Goal: Task Accomplishment & Management: Manage account settings

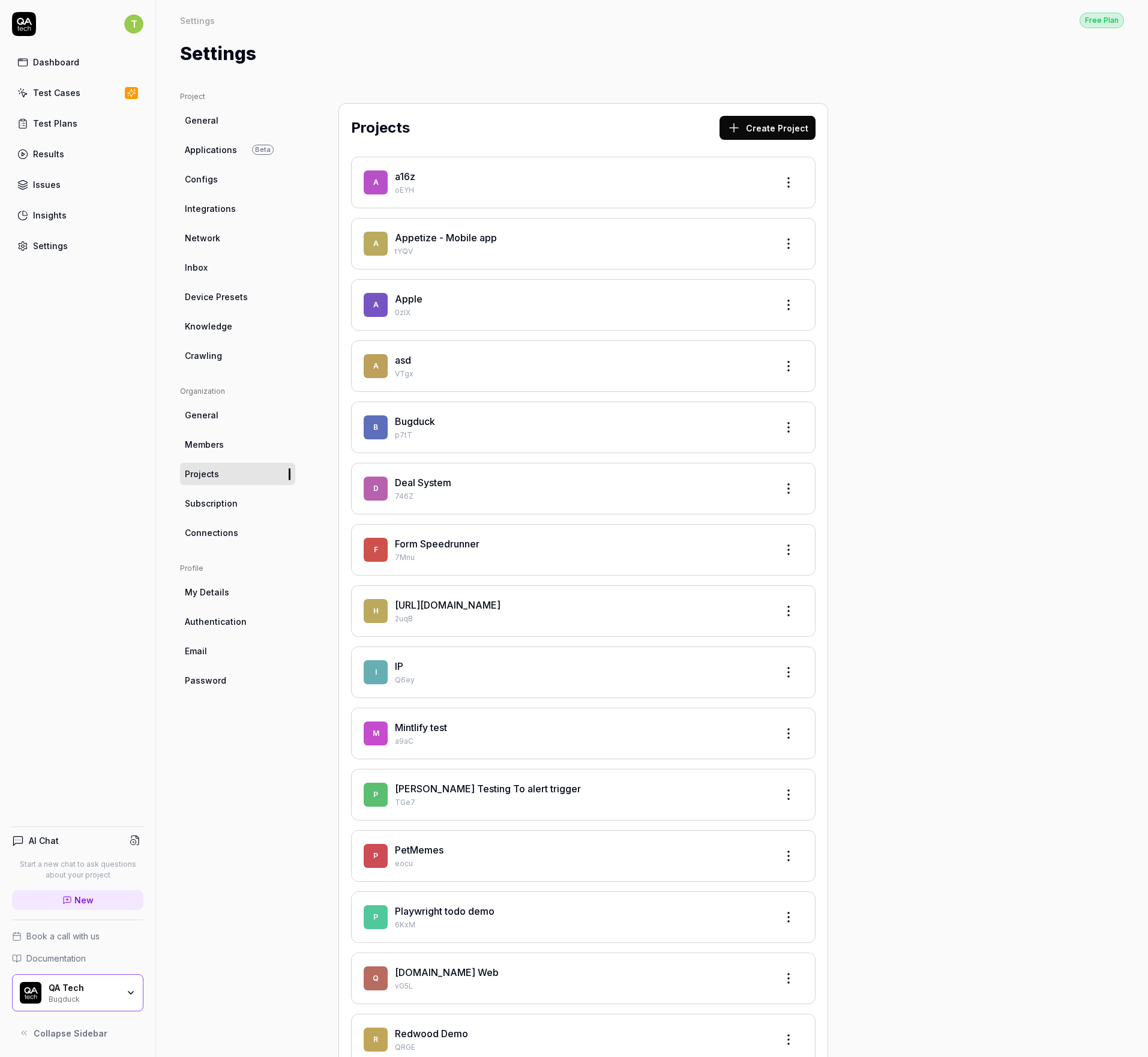
click at [47, 83] on link "Test Cases" at bounding box center [77, 92] width 131 height 23
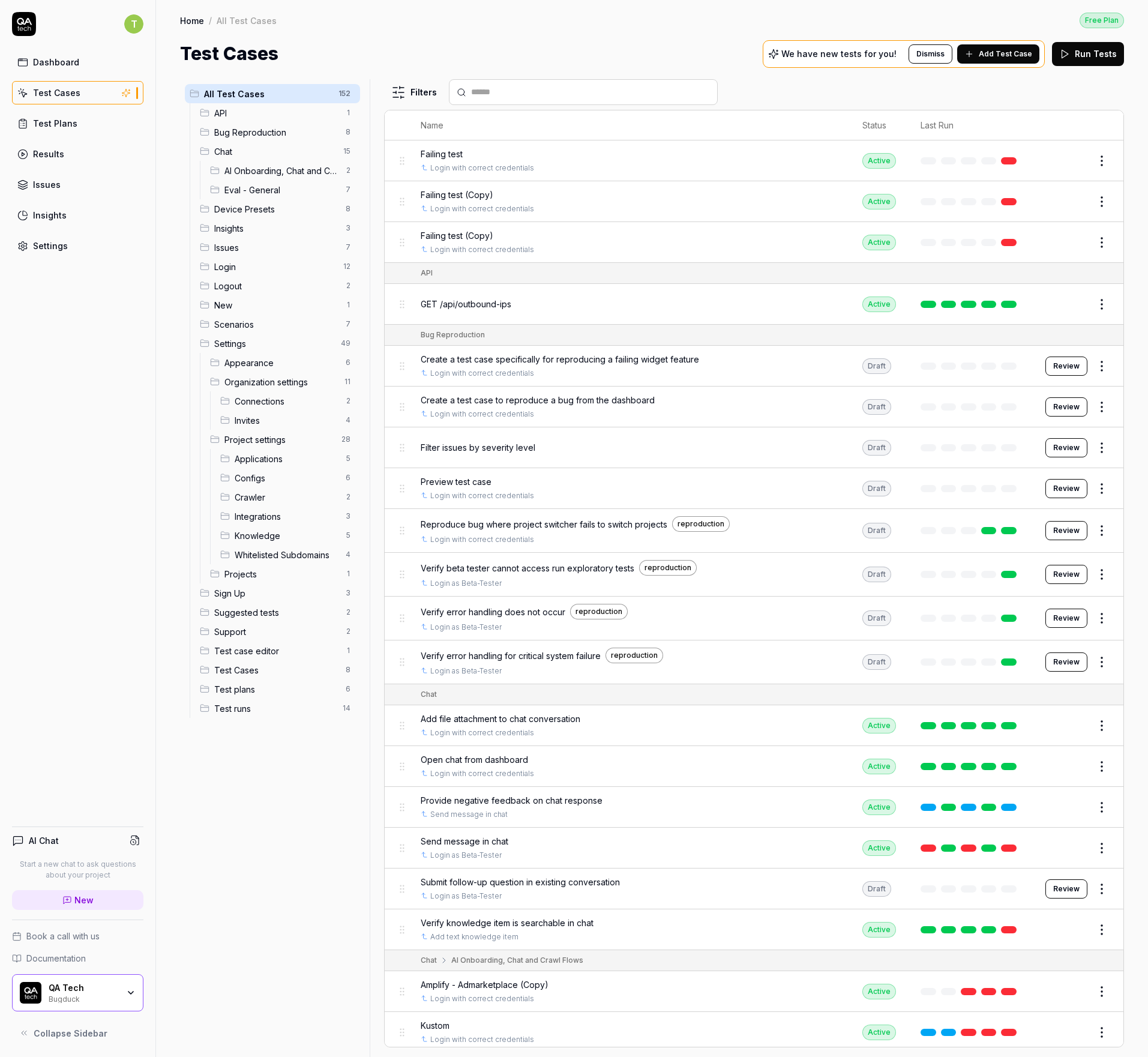
click at [249, 598] on span "Sign Up" at bounding box center [276, 593] width 124 height 13
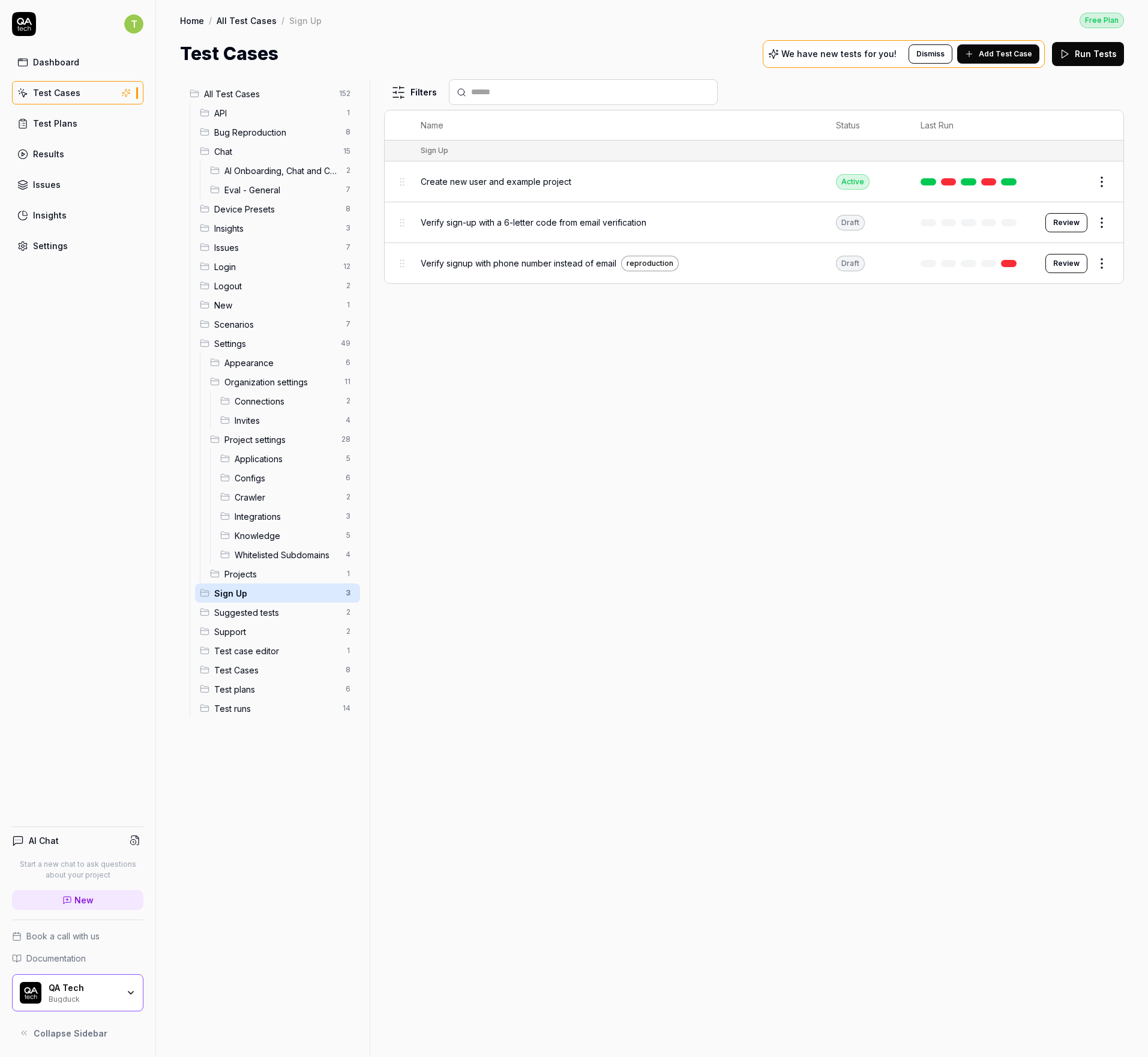
click at [1071, 219] on button "Review" at bounding box center [1066, 223] width 42 height 19
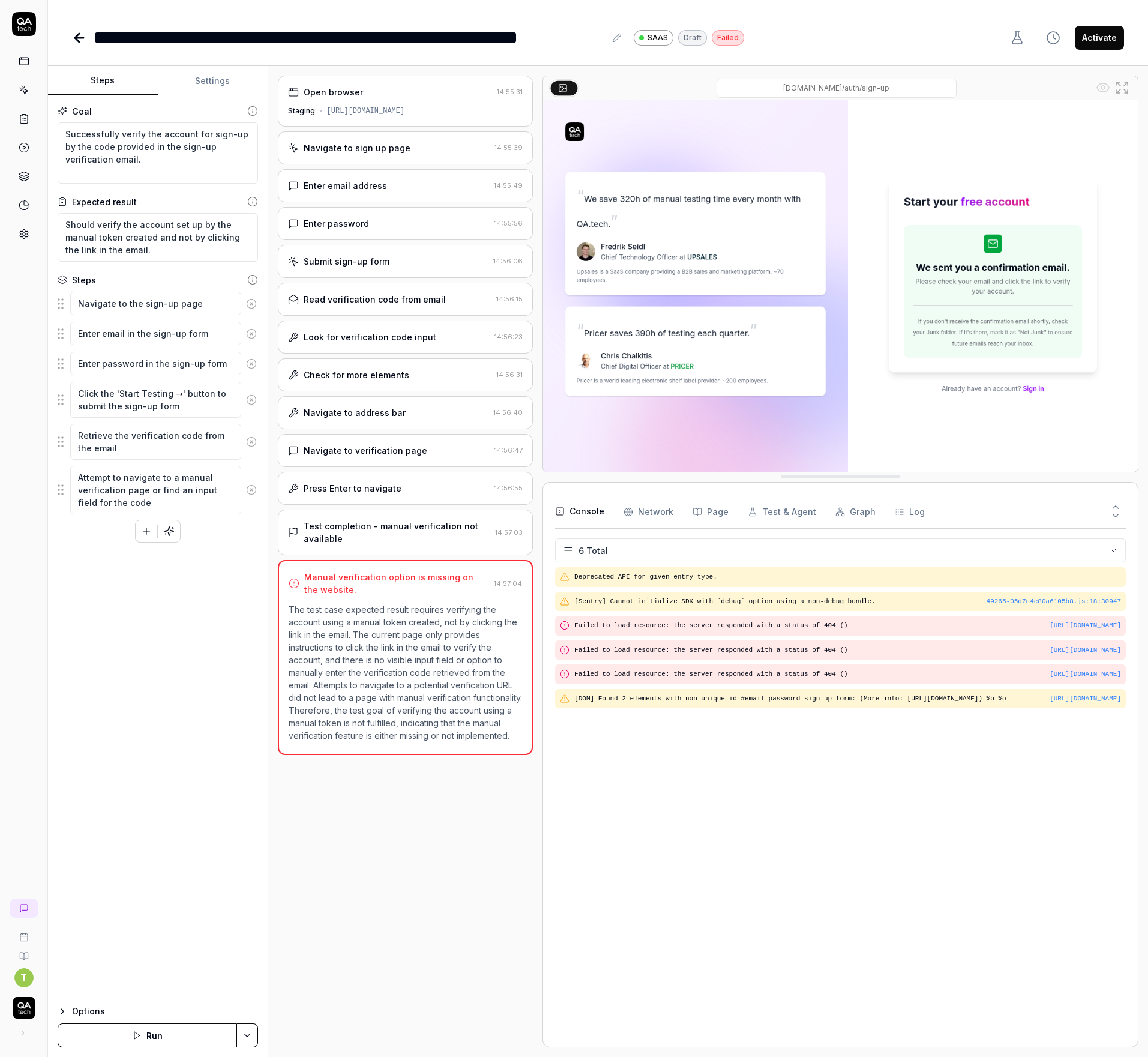
click at [149, 1028] on button "Run" at bounding box center [147, 1035] width 180 height 24
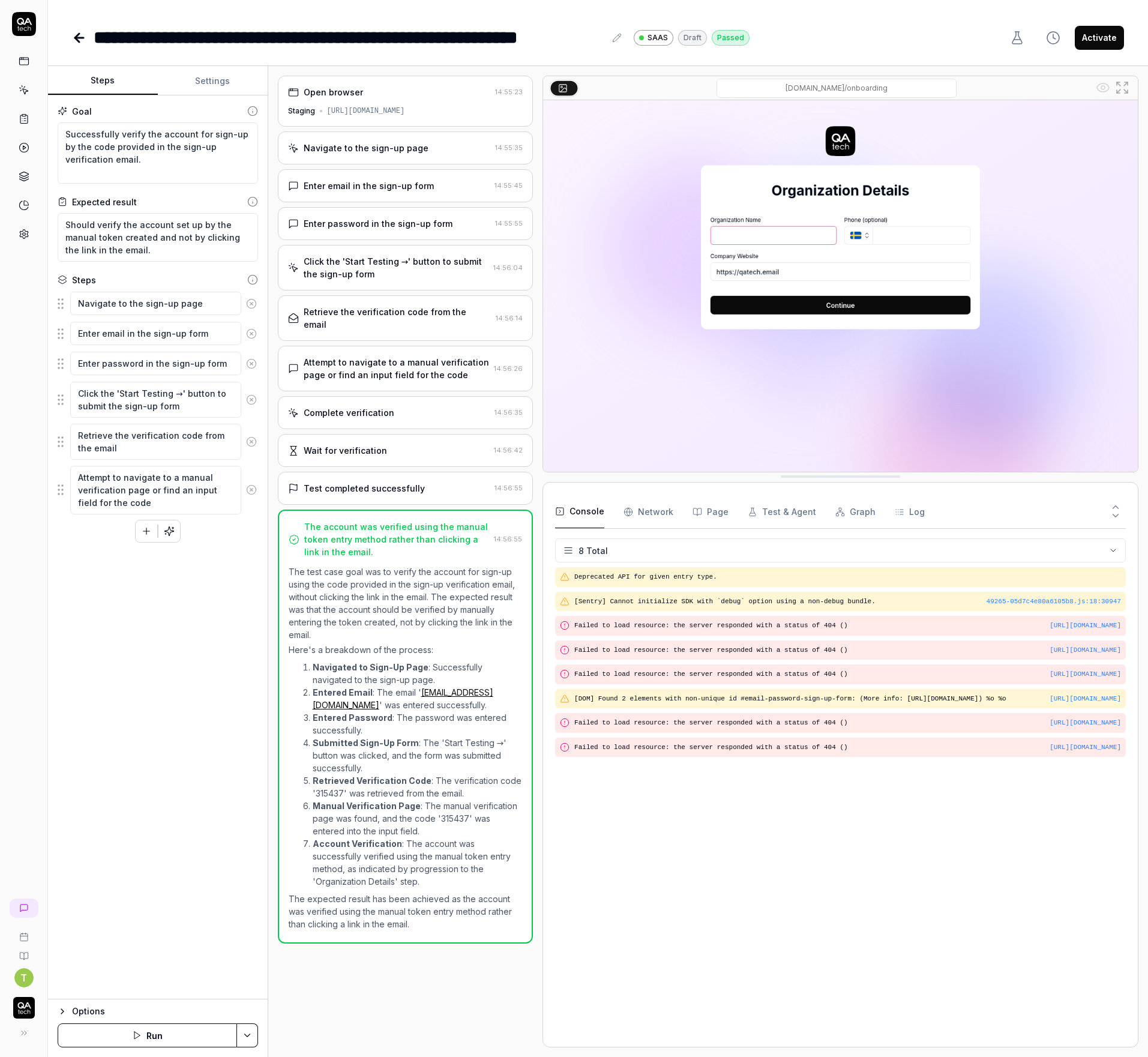
click at [1105, 36] on button "Activate" at bounding box center [1099, 38] width 49 height 24
type textarea "*"
click at [423, 482] on div "Test completed successfully" at bounding box center [389, 488] width 202 height 13
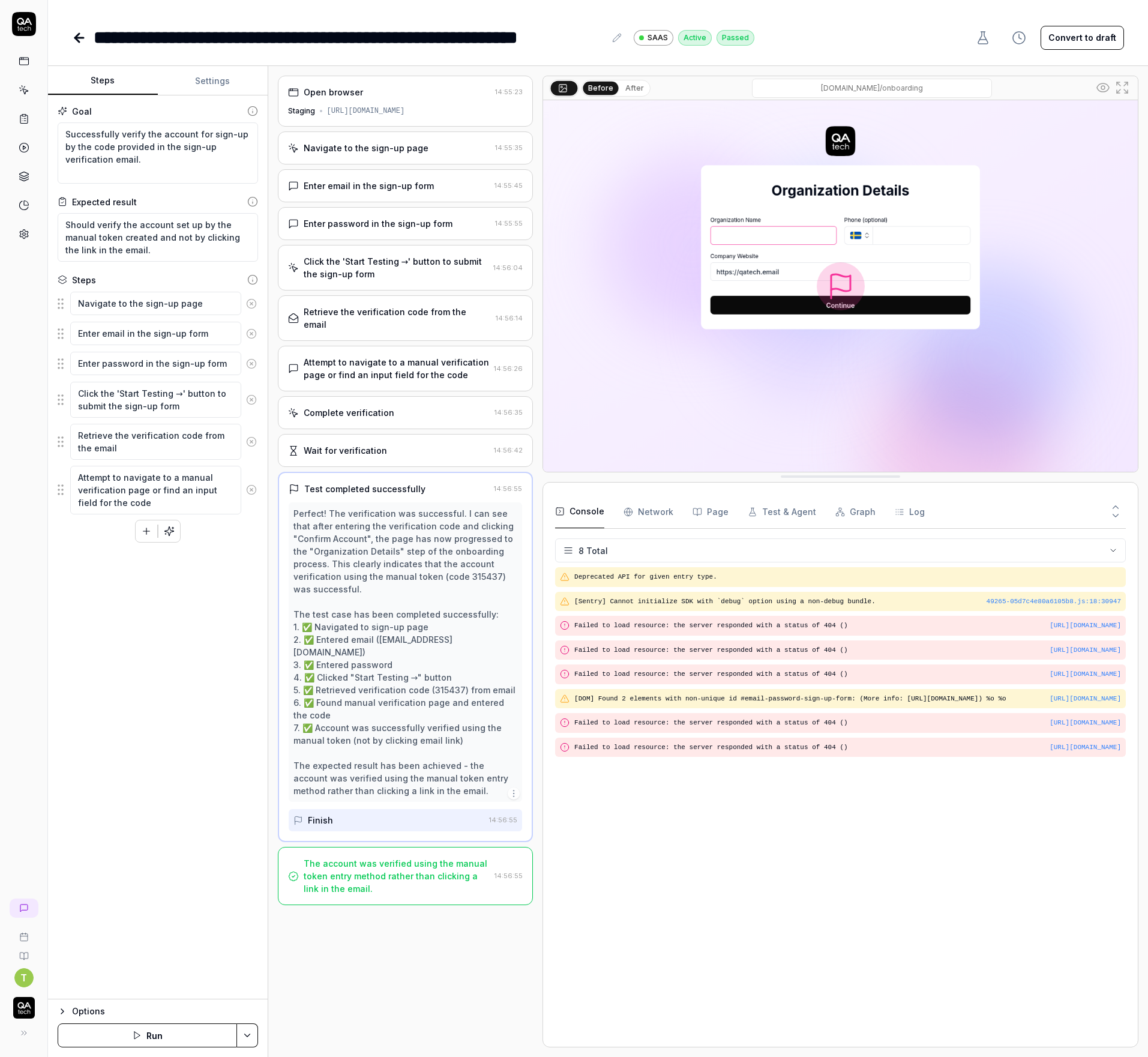
click at [423, 444] on div "Wait for verification" at bounding box center [389, 450] width 202 height 13
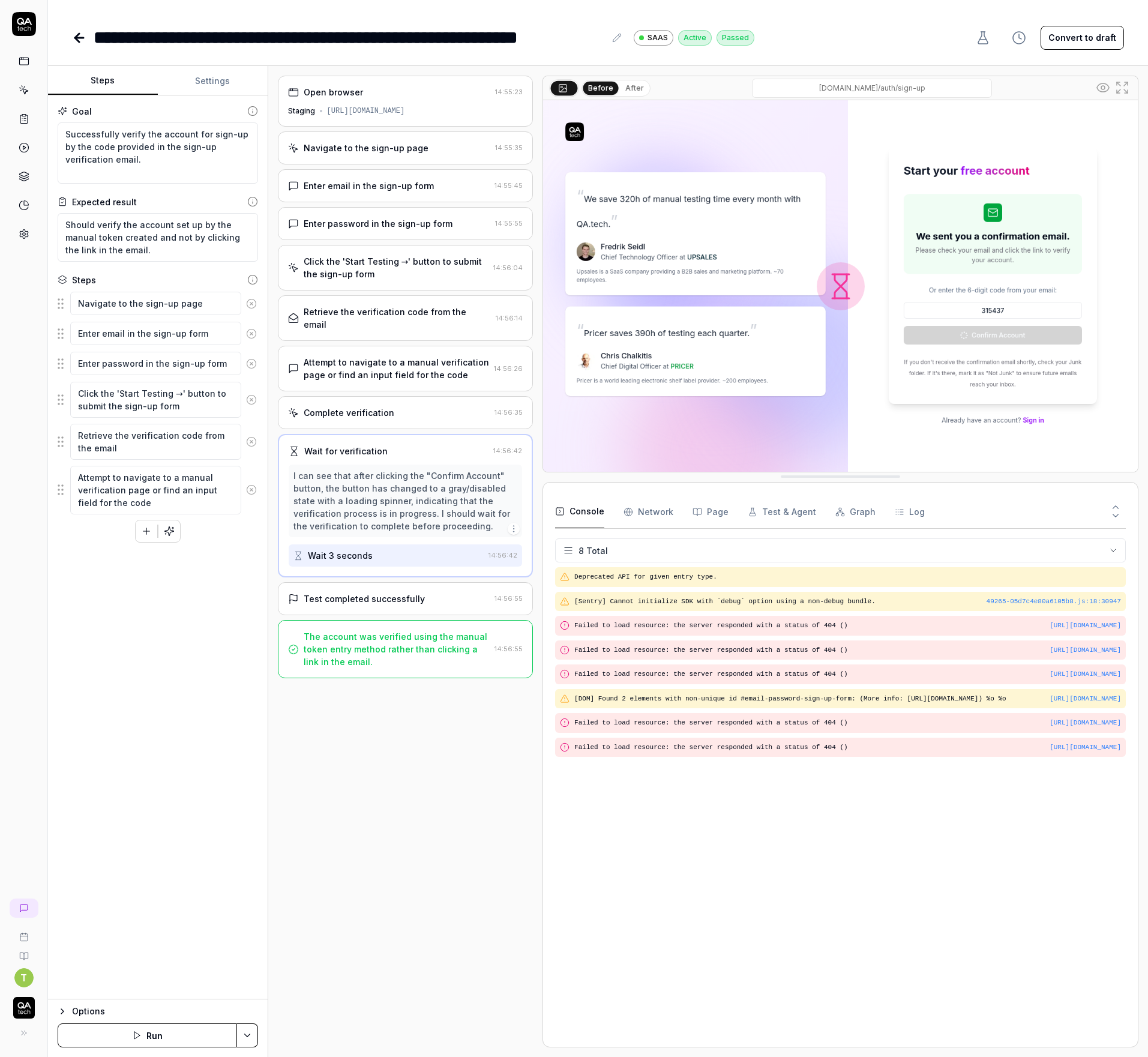
click at [431, 407] on div "Complete verification" at bounding box center [389, 413] width 202 height 13
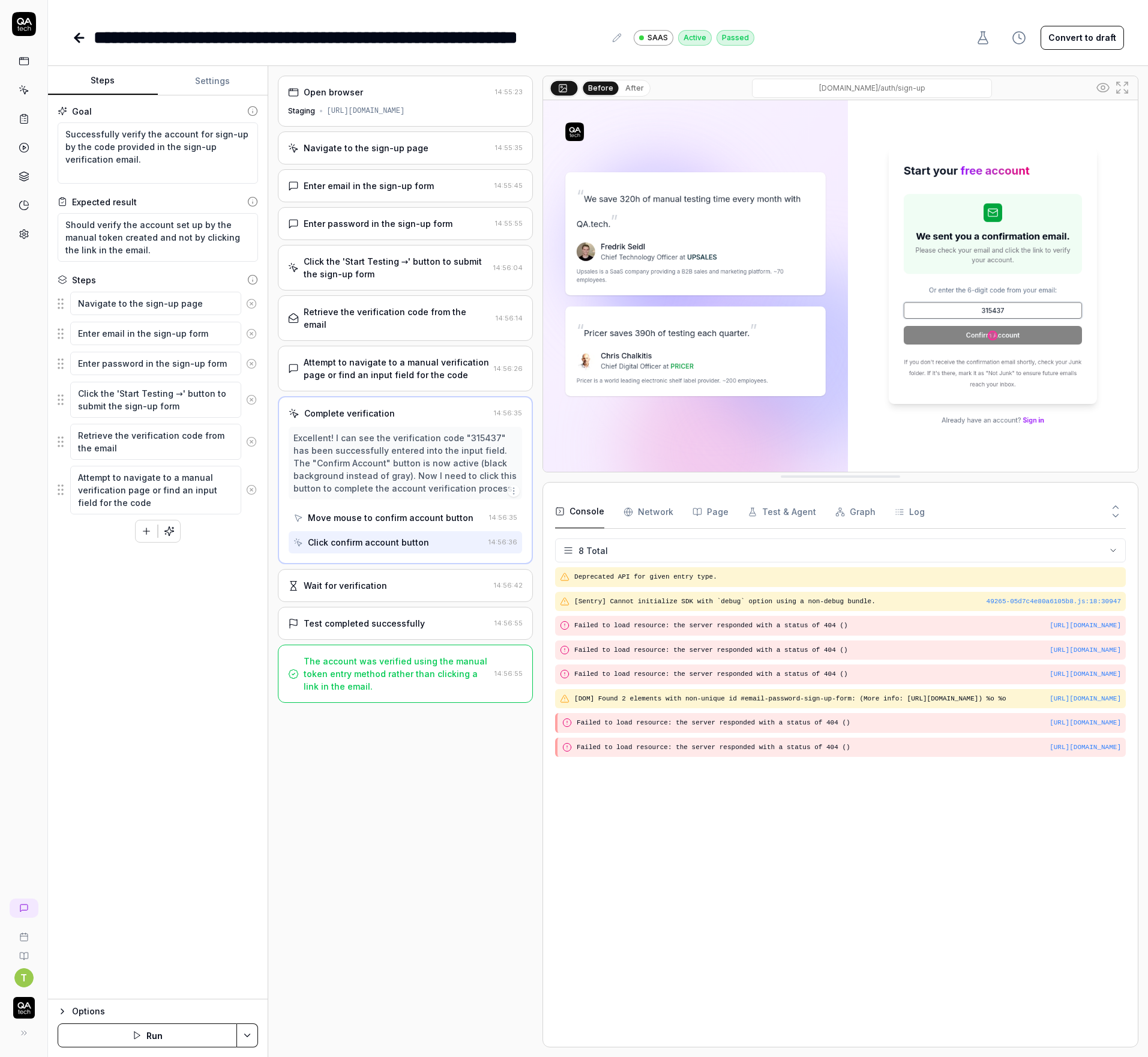
click at [429, 366] on div "Attempt to navigate to a manual verification page or find an input field for th…" at bounding box center [397, 369] width 186 height 25
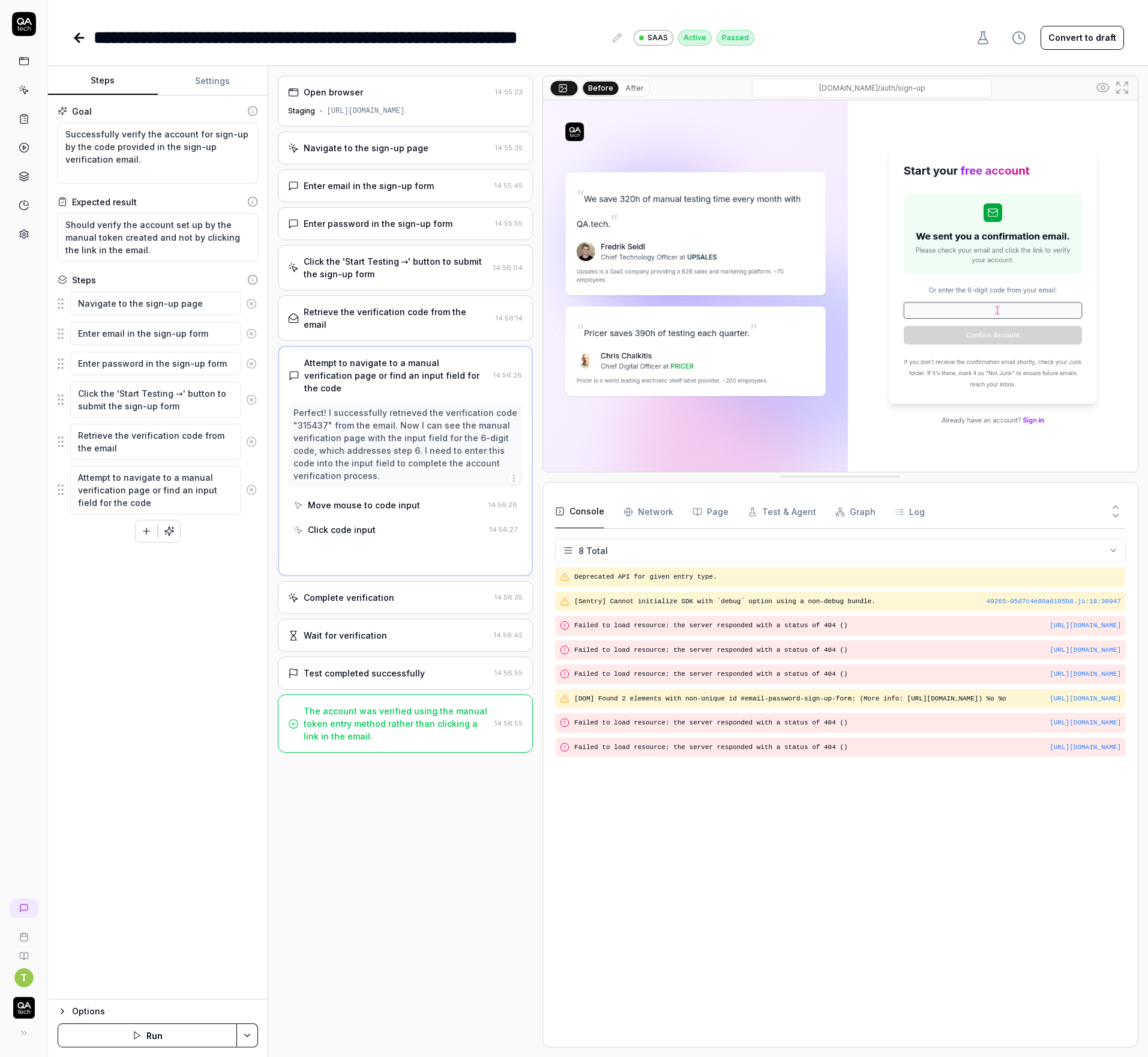
click at [431, 314] on div "Retrieve the verification code from the email" at bounding box center [397, 318] width 188 height 25
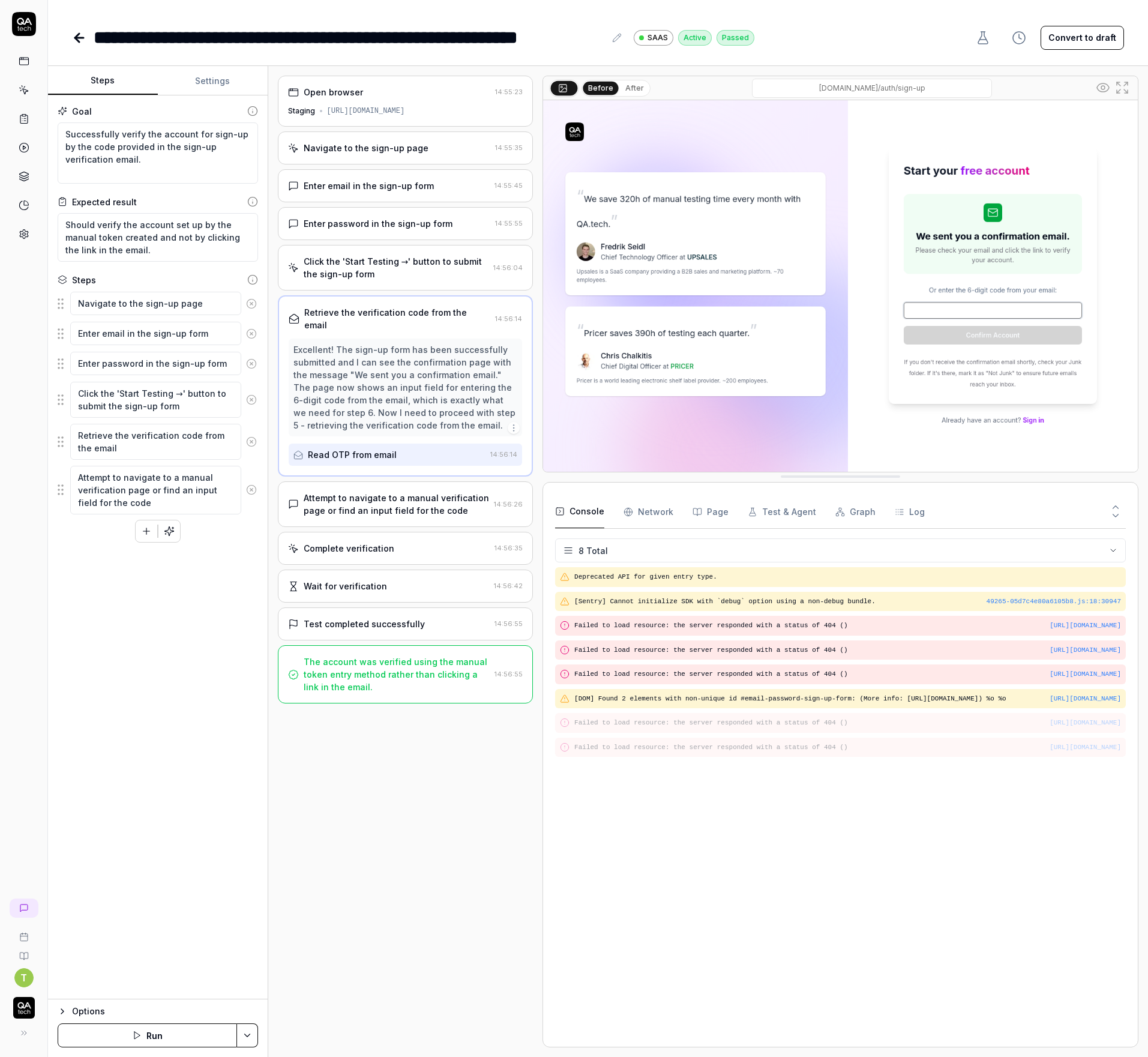
click at [397, 655] on div "The account was verified using the manual token entry method rather than clicki…" at bounding box center [397, 674] width 187 height 38
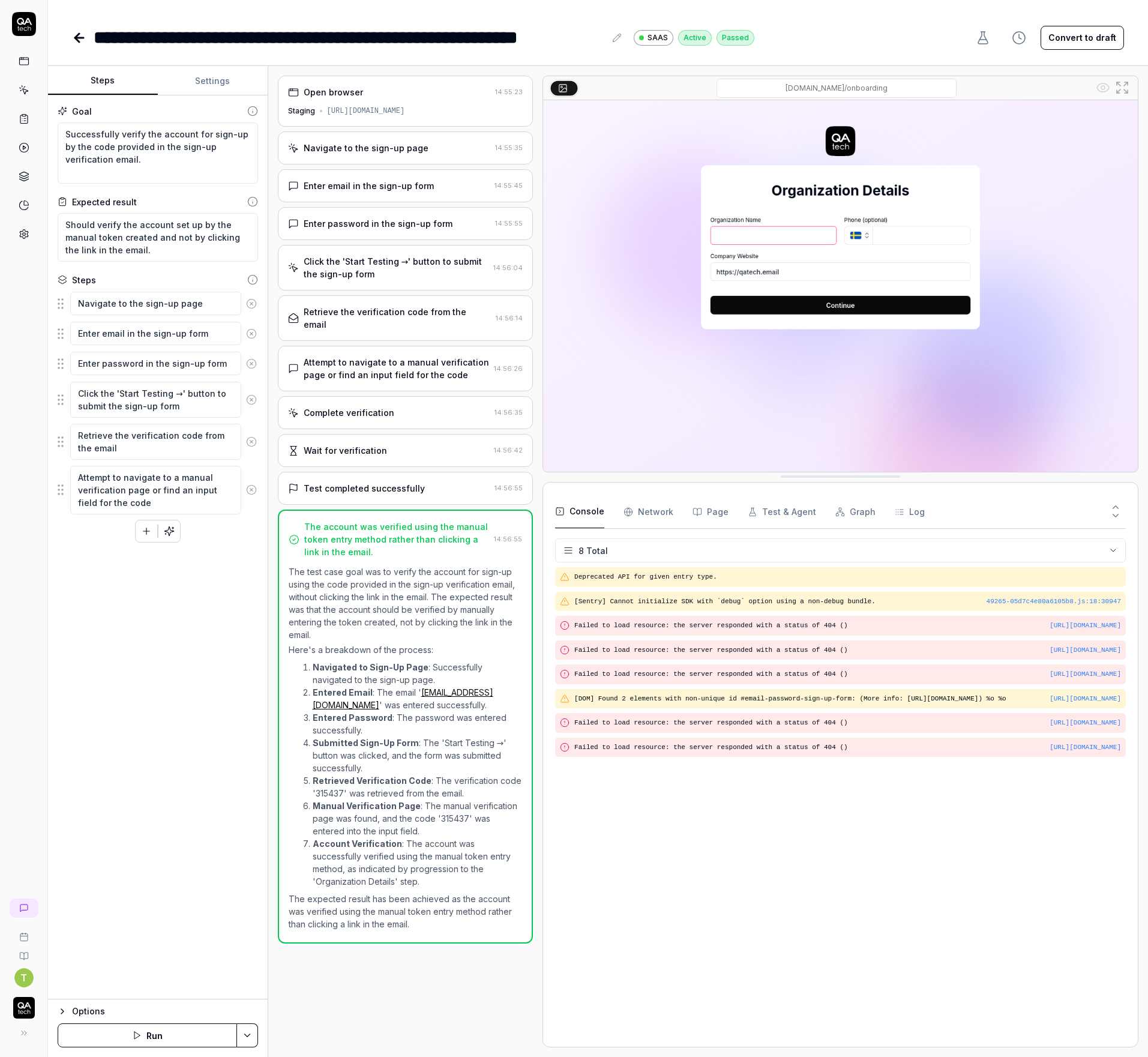
click at [77, 34] on icon at bounding box center [77, 38] width 4 height 8
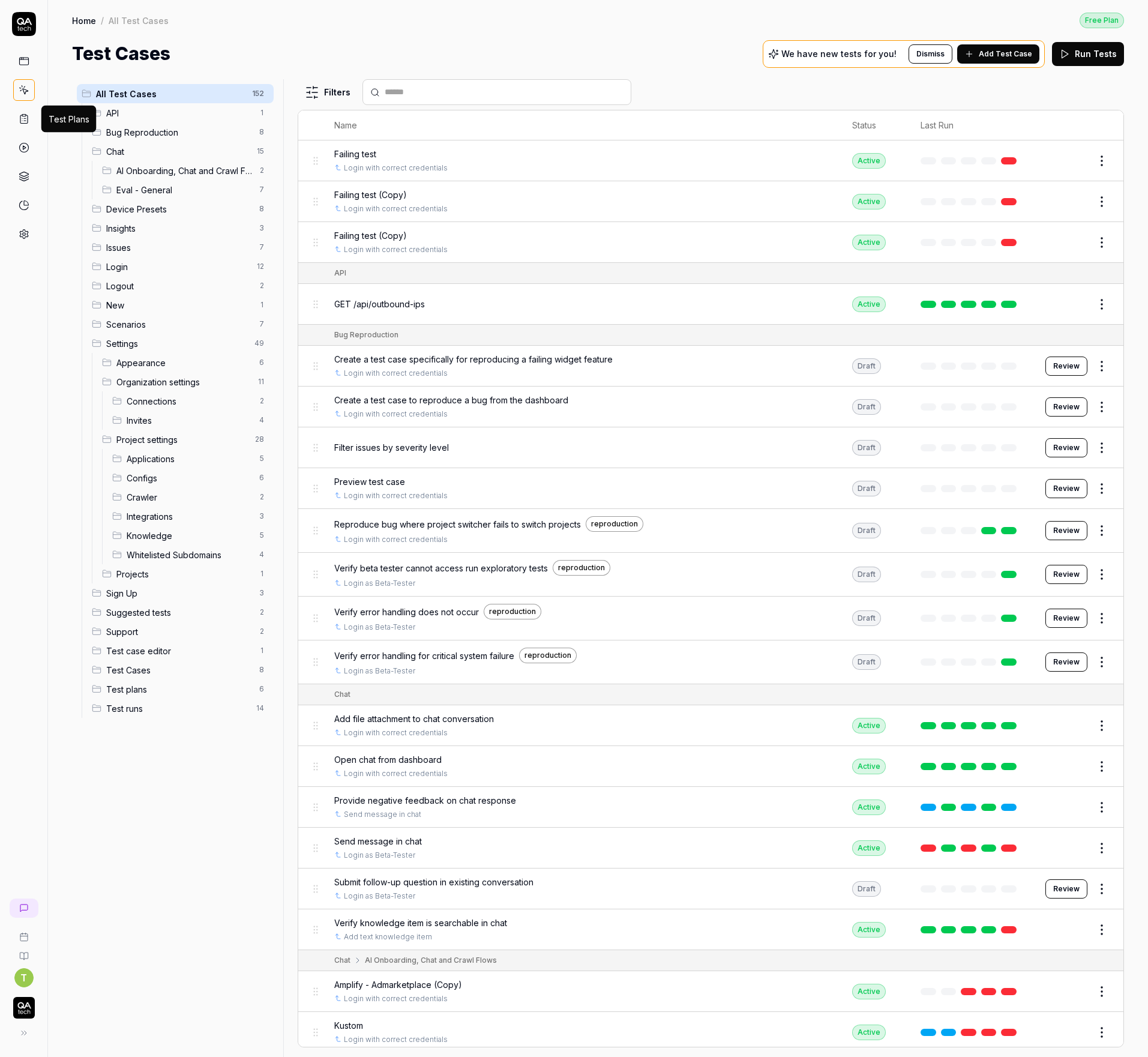
click at [28, 112] on link at bounding box center [24, 119] width 22 height 22
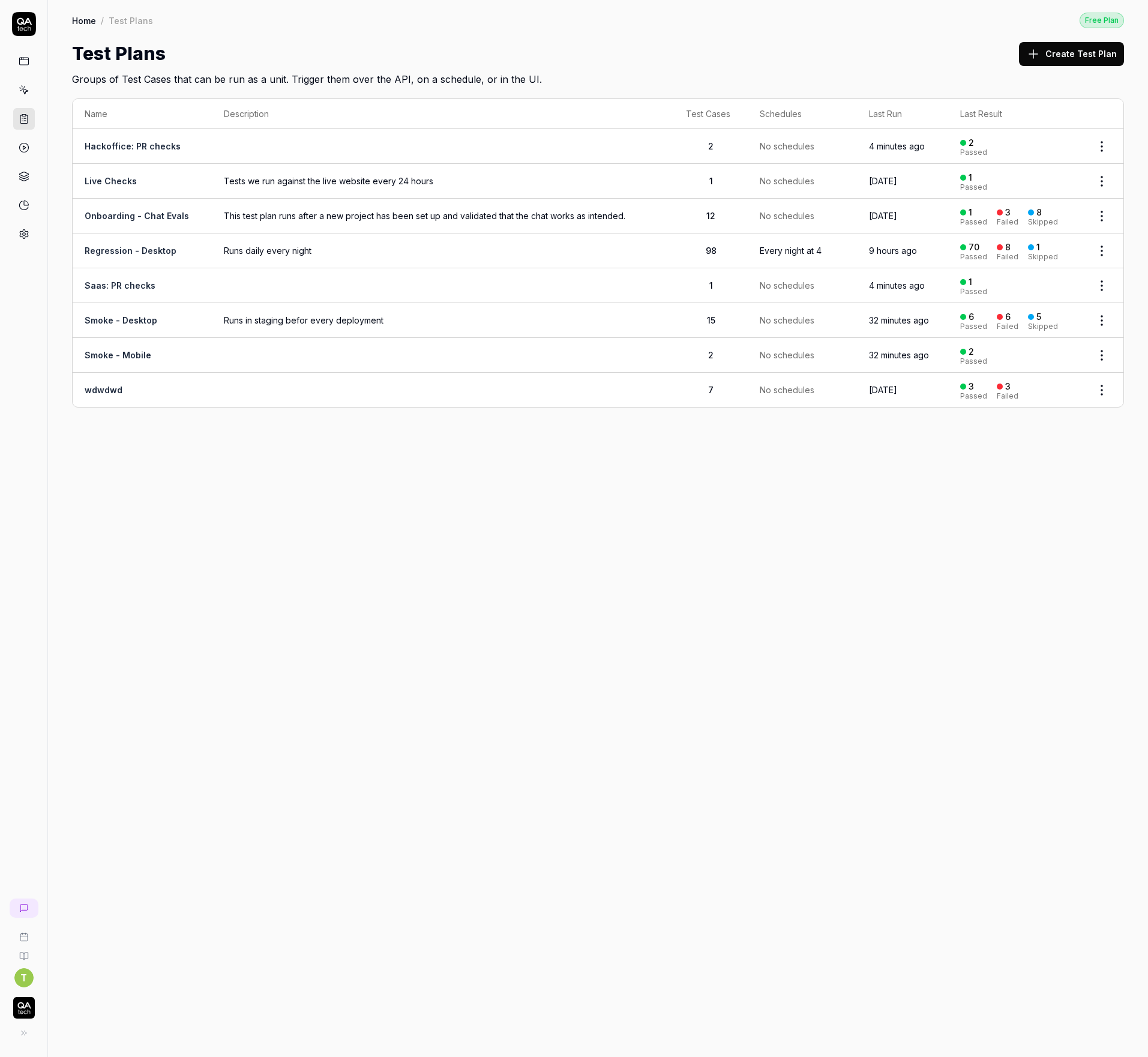
click at [143, 315] on link "Smoke - Desktop" at bounding box center [121, 320] width 73 height 10
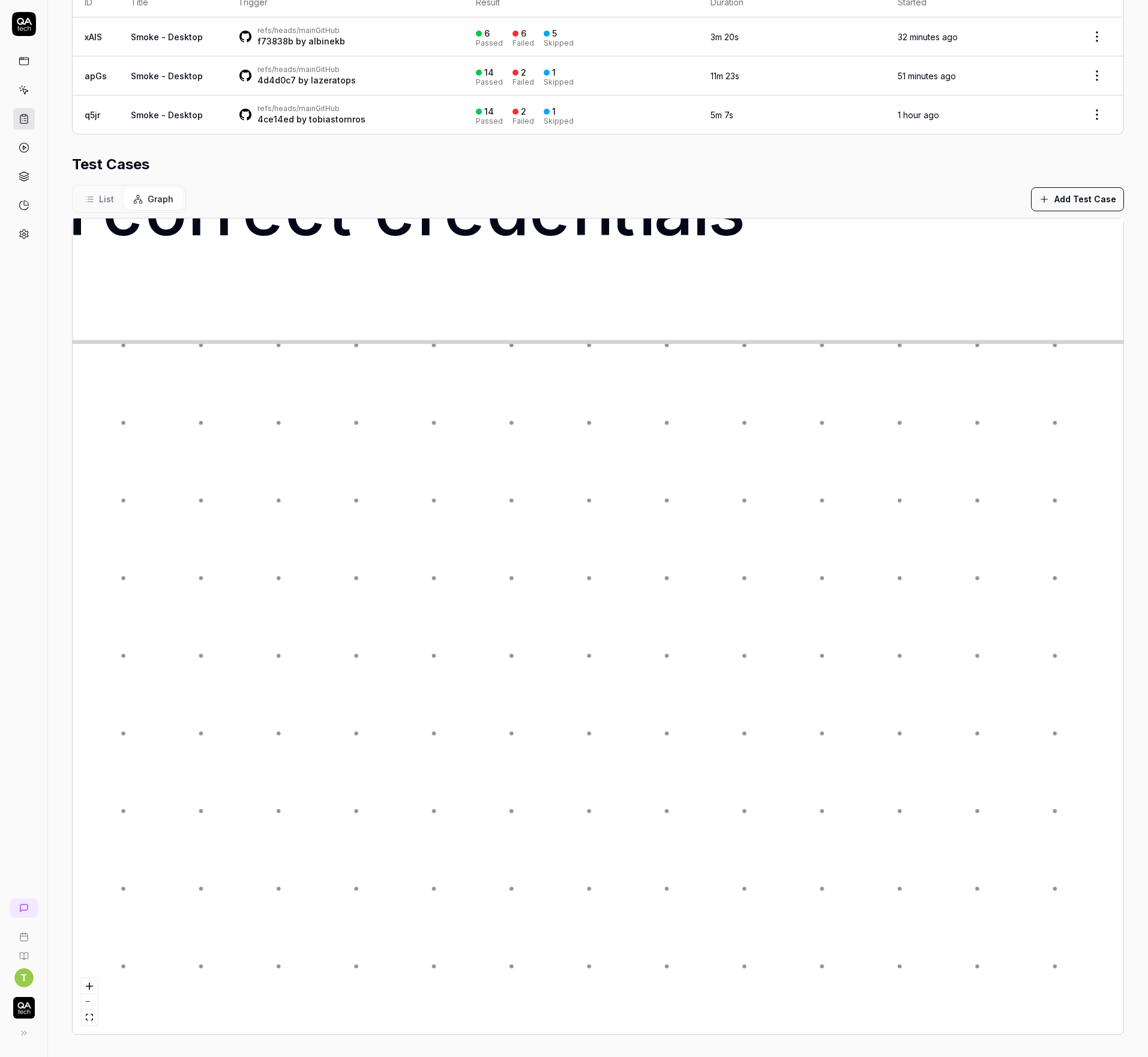
scroll to position [270, 0]
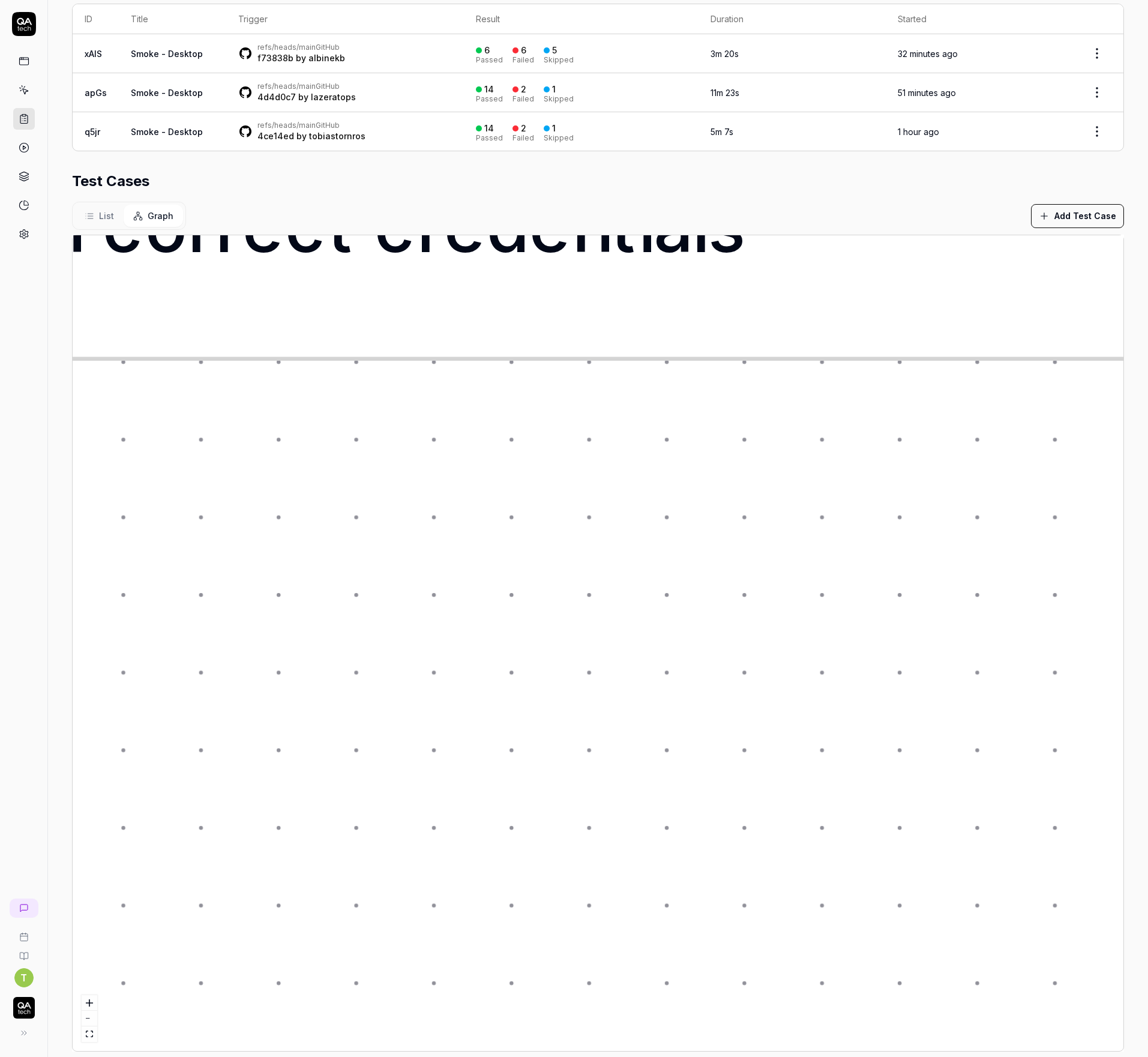
click at [113, 187] on h2 "Test Cases" at bounding box center [110, 181] width 77 height 22
click at [106, 210] on span "List" at bounding box center [106, 216] width 15 height 13
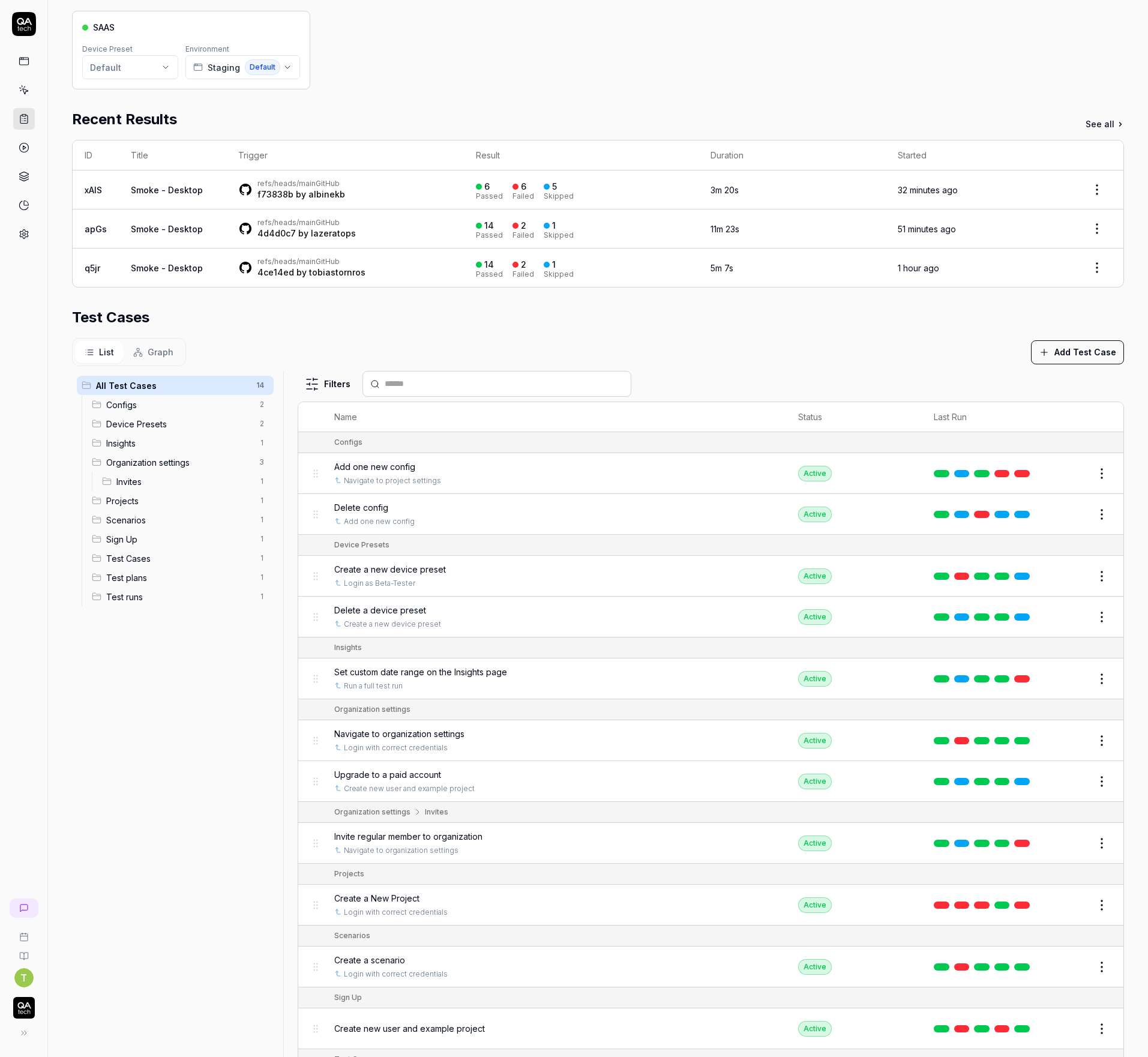
scroll to position [0, 0]
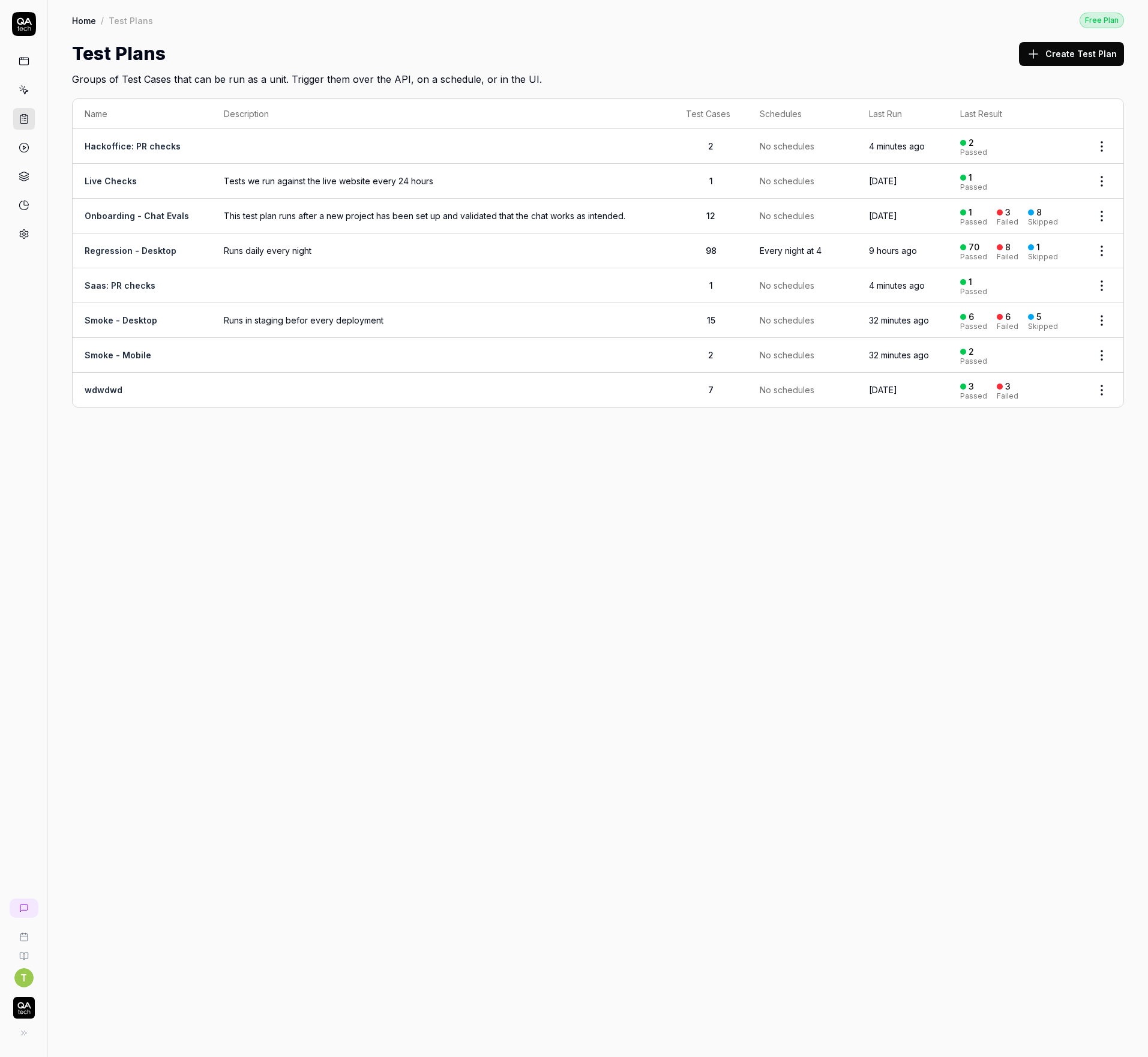
click at [150, 217] on link "Onboarding - Chat Evals" at bounding box center [137, 216] width 104 height 10
click at [133, 238] on td "Regression - Desktop" at bounding box center [142, 251] width 139 height 35
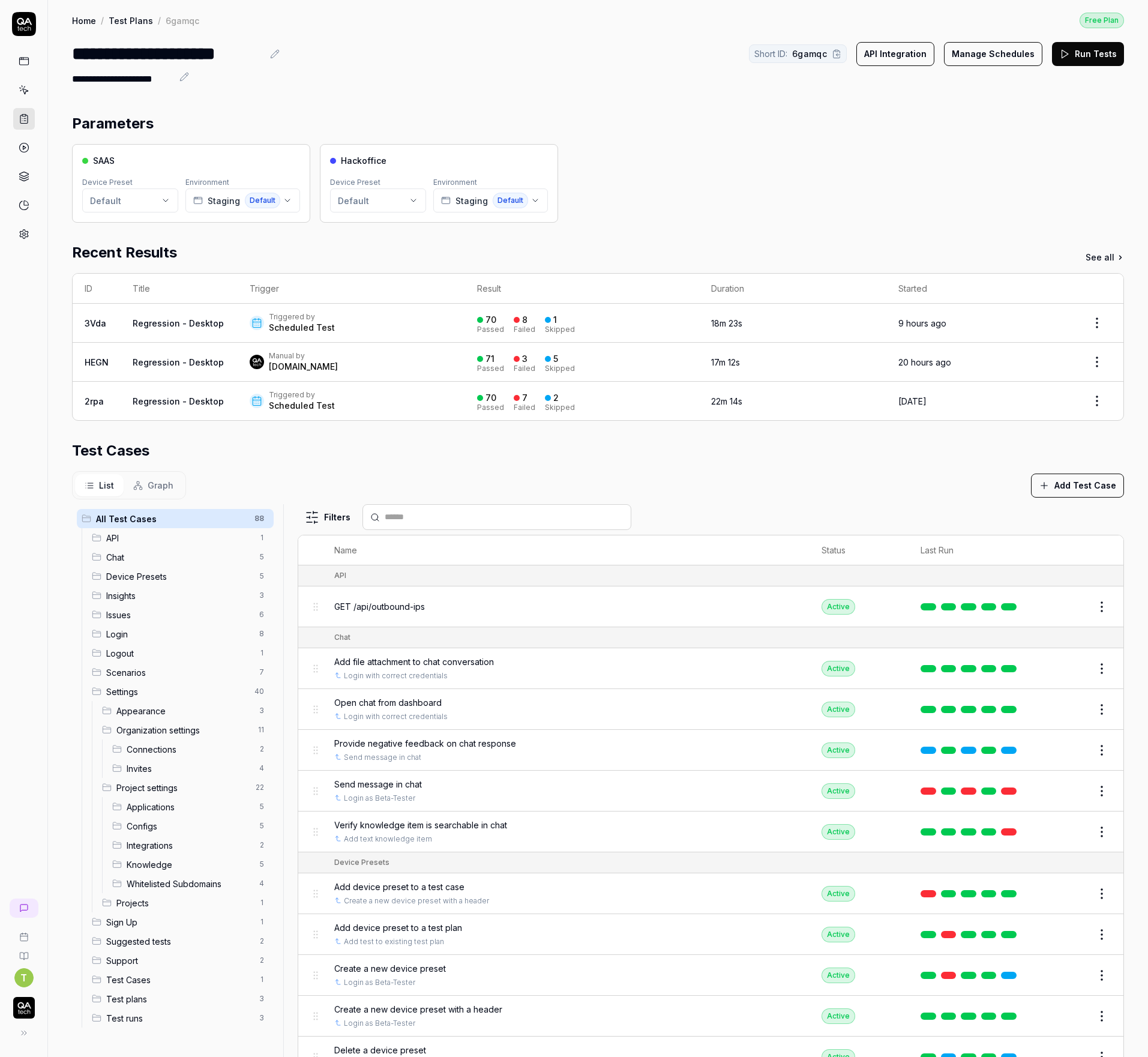
click at [1063, 479] on button "Add Test Case" at bounding box center [1077, 485] width 93 height 24
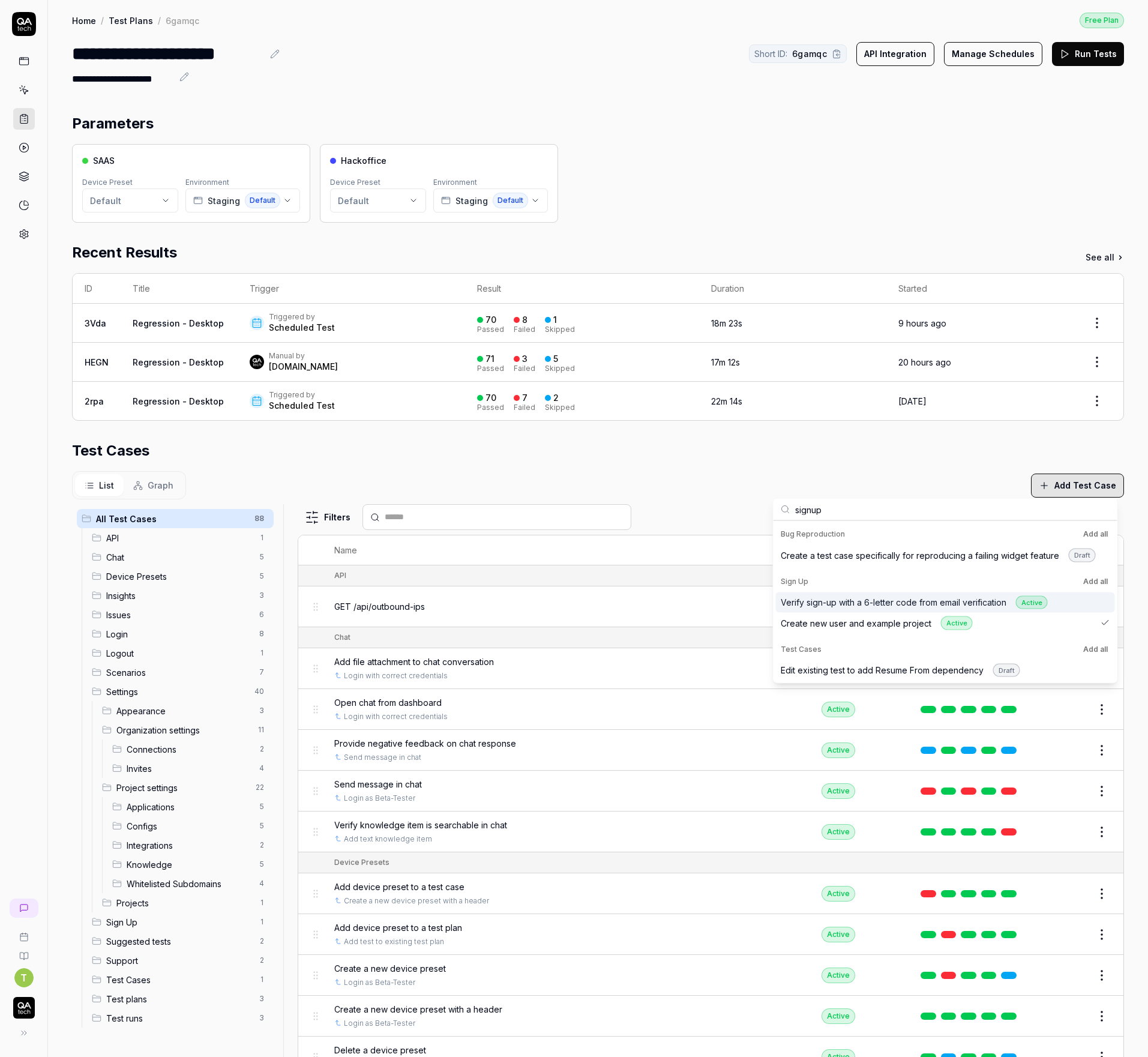
type input "signup"
click at [946, 599] on div "Verify sign-up with a 6-letter code from email verification Active" at bounding box center [914, 602] width 267 height 14
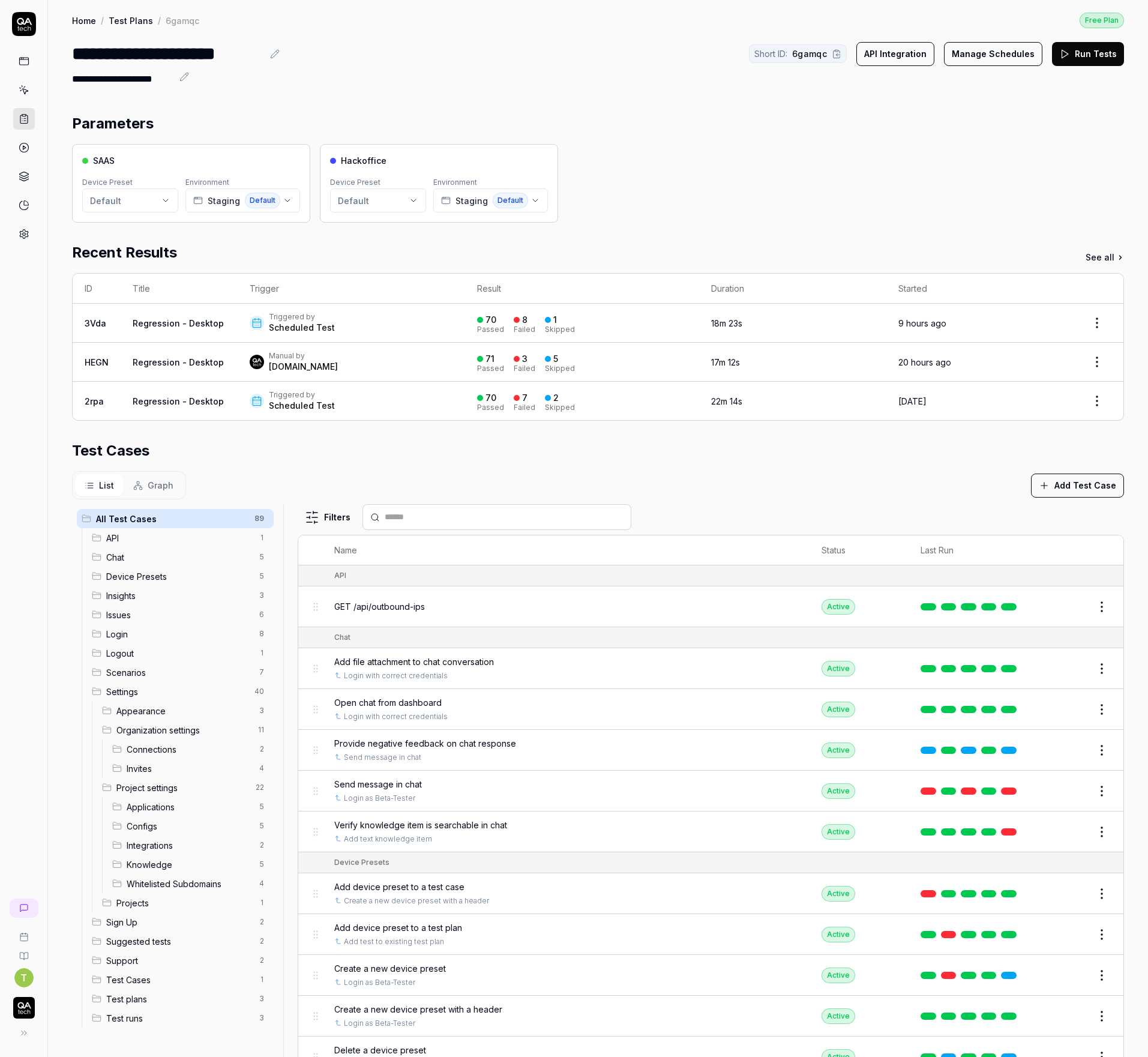
click at [549, 476] on div "List Graph Add Test Case" at bounding box center [598, 485] width 1052 height 28
click at [25, 126] on link at bounding box center [24, 119] width 22 height 22
